Goal: Check status: Check status

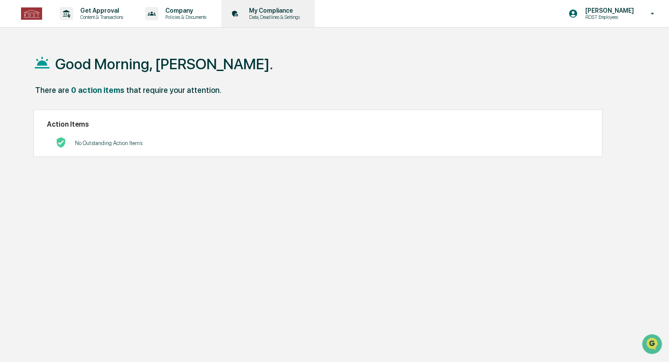
click at [270, 20] on p "Data, Deadlines & Settings" at bounding box center [273, 17] width 62 height 6
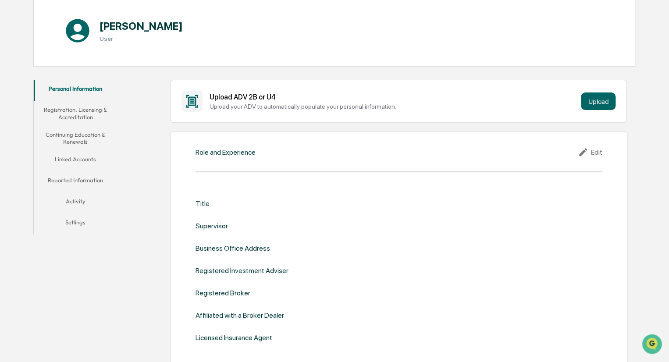
scroll to position [91, 0]
click at [66, 110] on button "Registration, Licensing & Accreditation" at bounding box center [76, 113] width 84 height 25
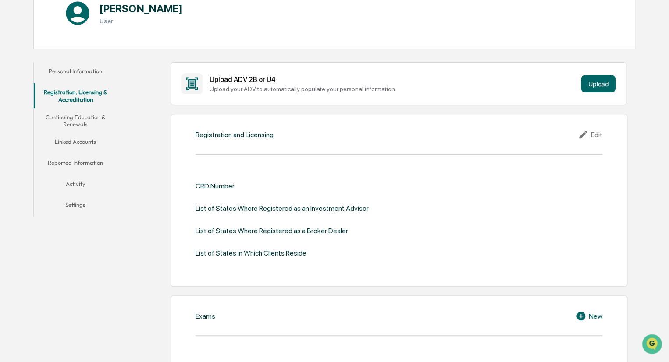
click at [60, 141] on button "Linked Accounts" at bounding box center [76, 143] width 84 height 21
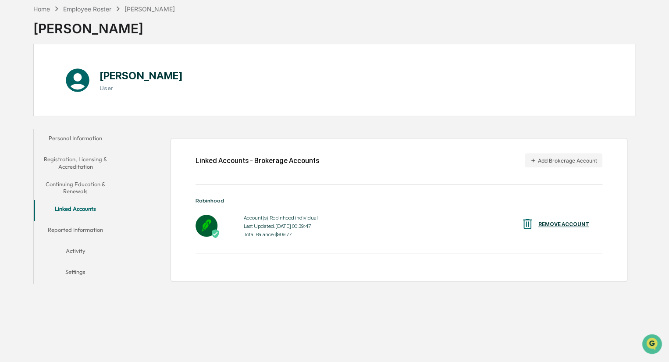
click at [281, 220] on div "Account(s): Robinhood individual" at bounding box center [281, 218] width 74 height 6
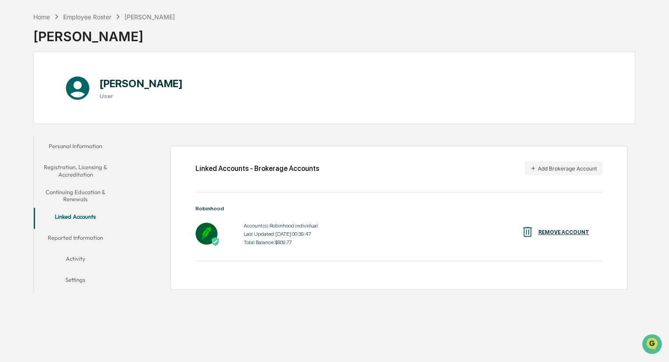
scroll to position [33, 0]
click at [286, 228] on div "Account(s): Robinhood individual" at bounding box center [281, 226] width 74 height 6
click at [285, 235] on div "Last Updated: [DATE] 00:39:47" at bounding box center [281, 234] width 74 height 6
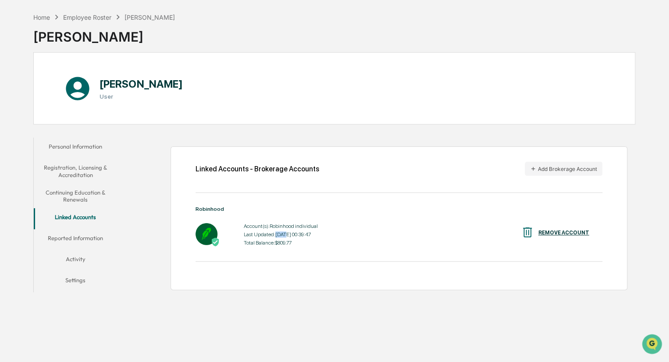
click at [285, 235] on div "Last Updated: [DATE] 00:39:47" at bounding box center [281, 234] width 74 height 6
